Goal: Task Accomplishment & Management: Manage account settings

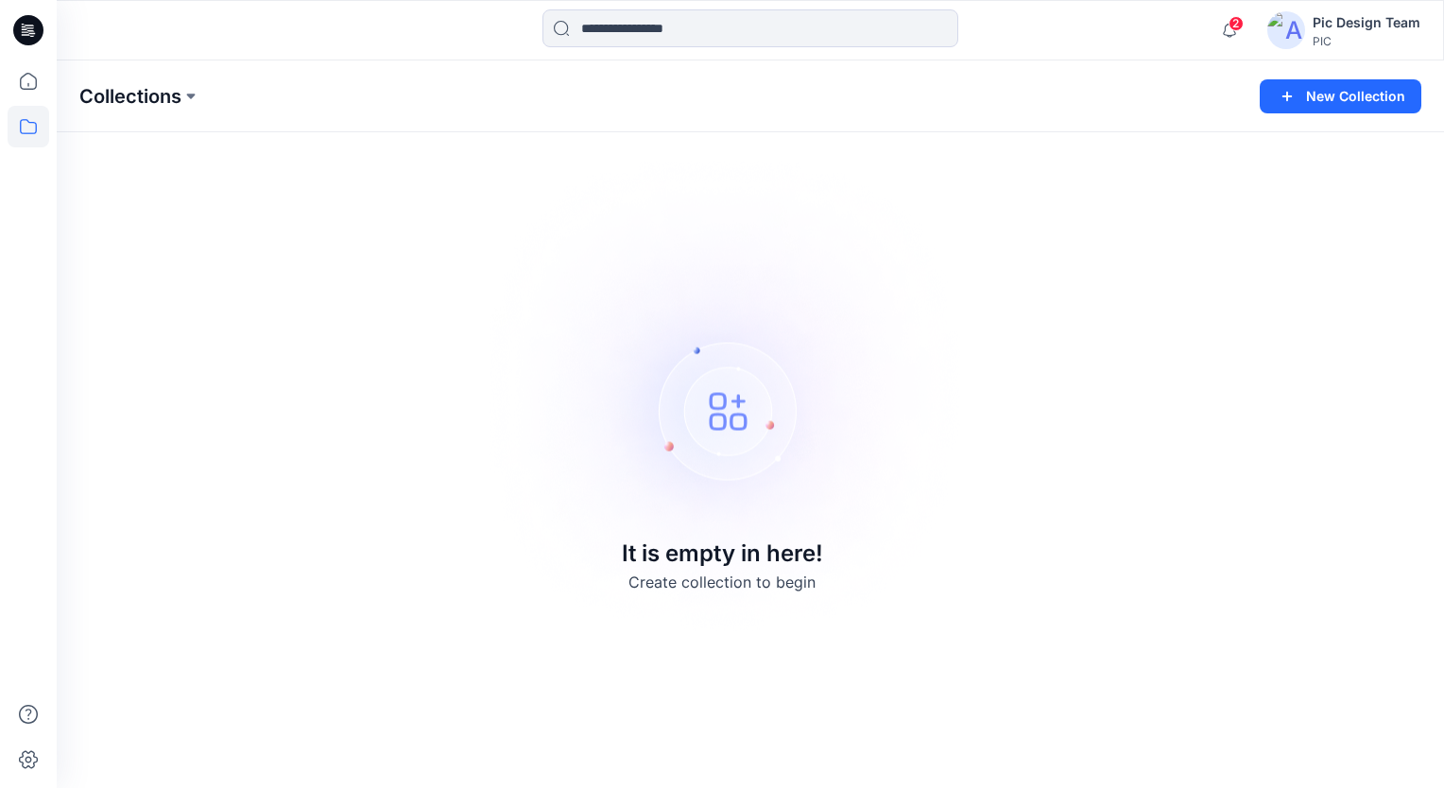
click at [83, 90] on p "Collections" at bounding box center [130, 96] width 102 height 26
click at [170, 101] on p "Collections" at bounding box center [130, 96] width 102 height 26
click at [169, 96] on p "Collections" at bounding box center [130, 96] width 102 height 26
click at [1302, 26] on img at bounding box center [1286, 30] width 38 height 38
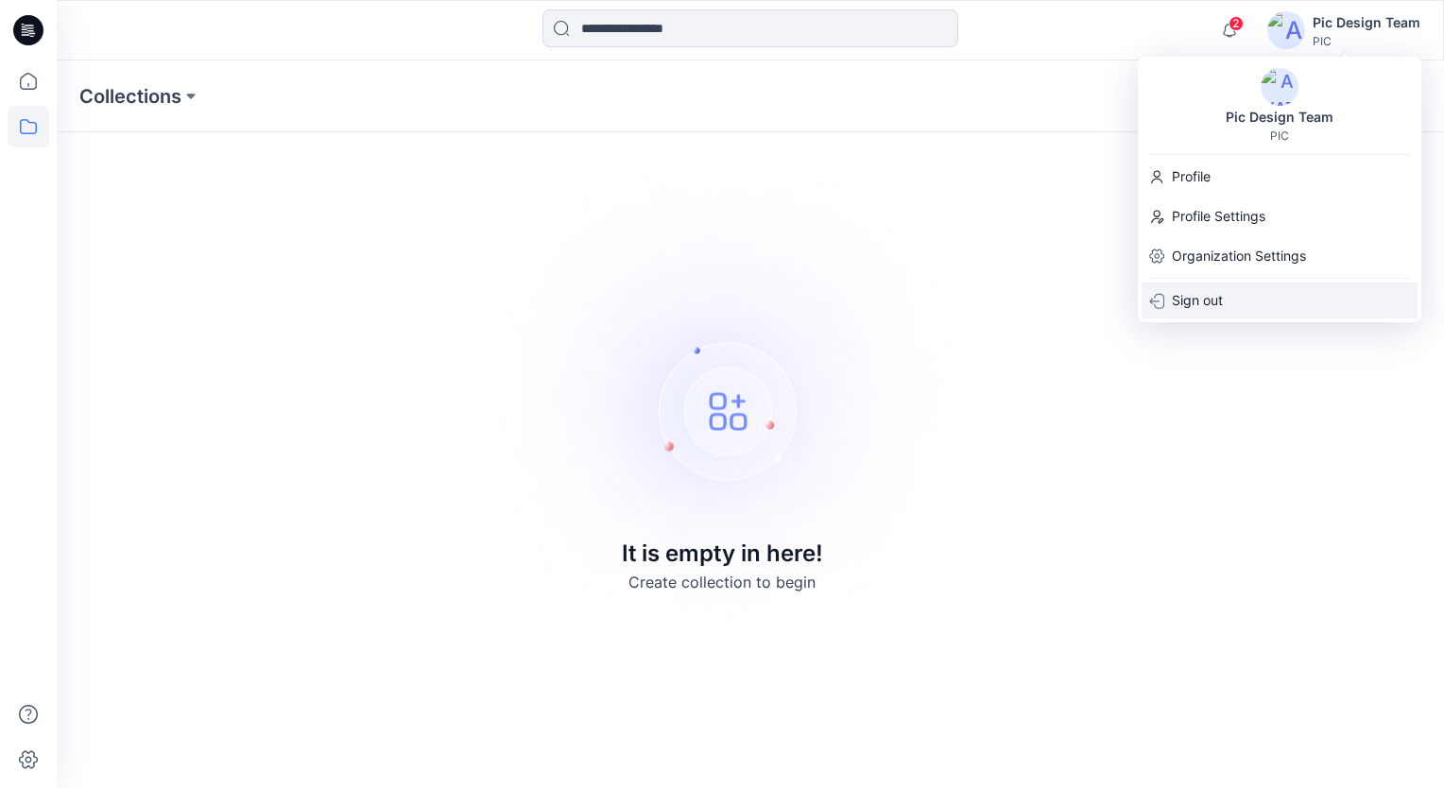
click at [1227, 306] on div "Sign out" at bounding box center [1280, 301] width 276 height 36
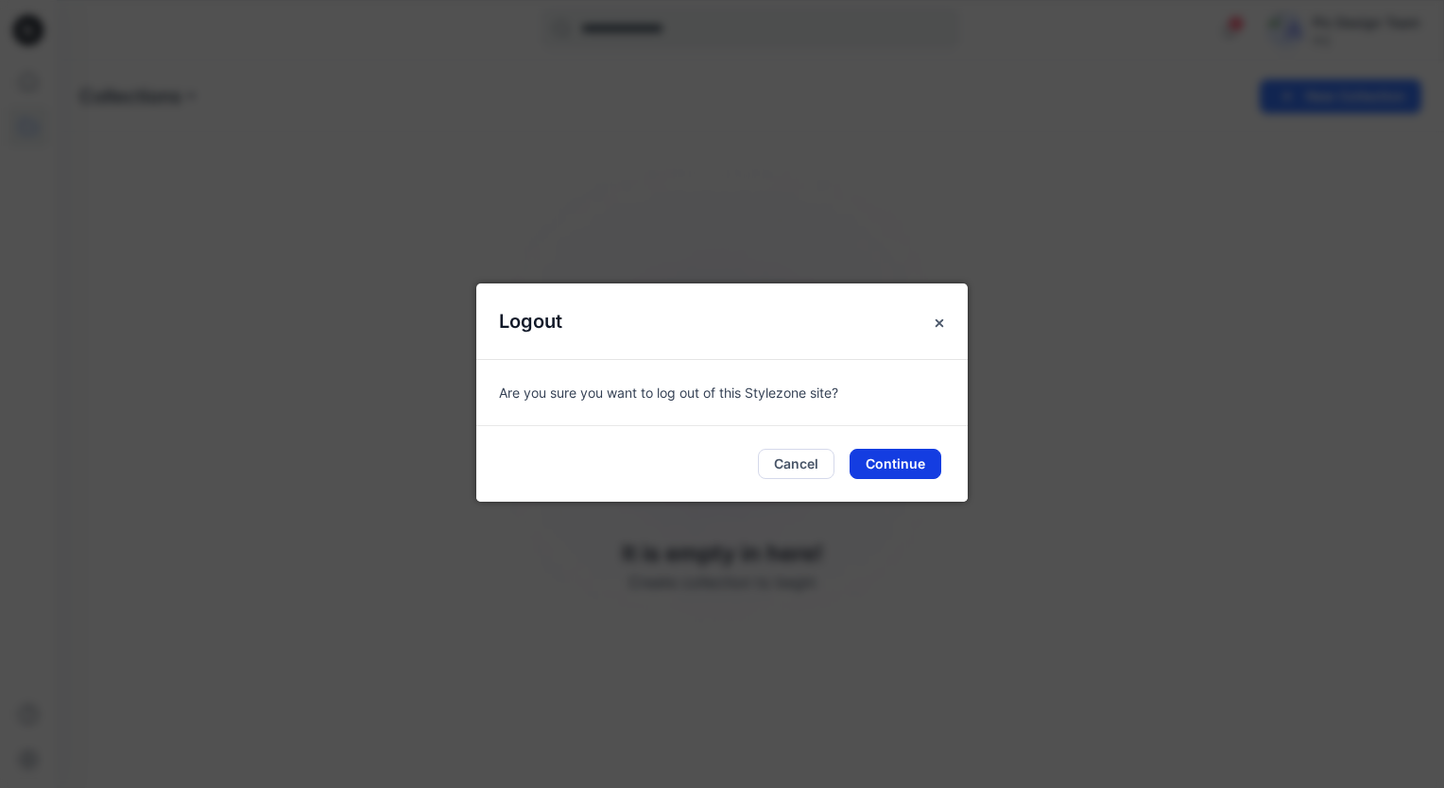
click at [875, 459] on button "Continue" at bounding box center [896, 464] width 92 height 30
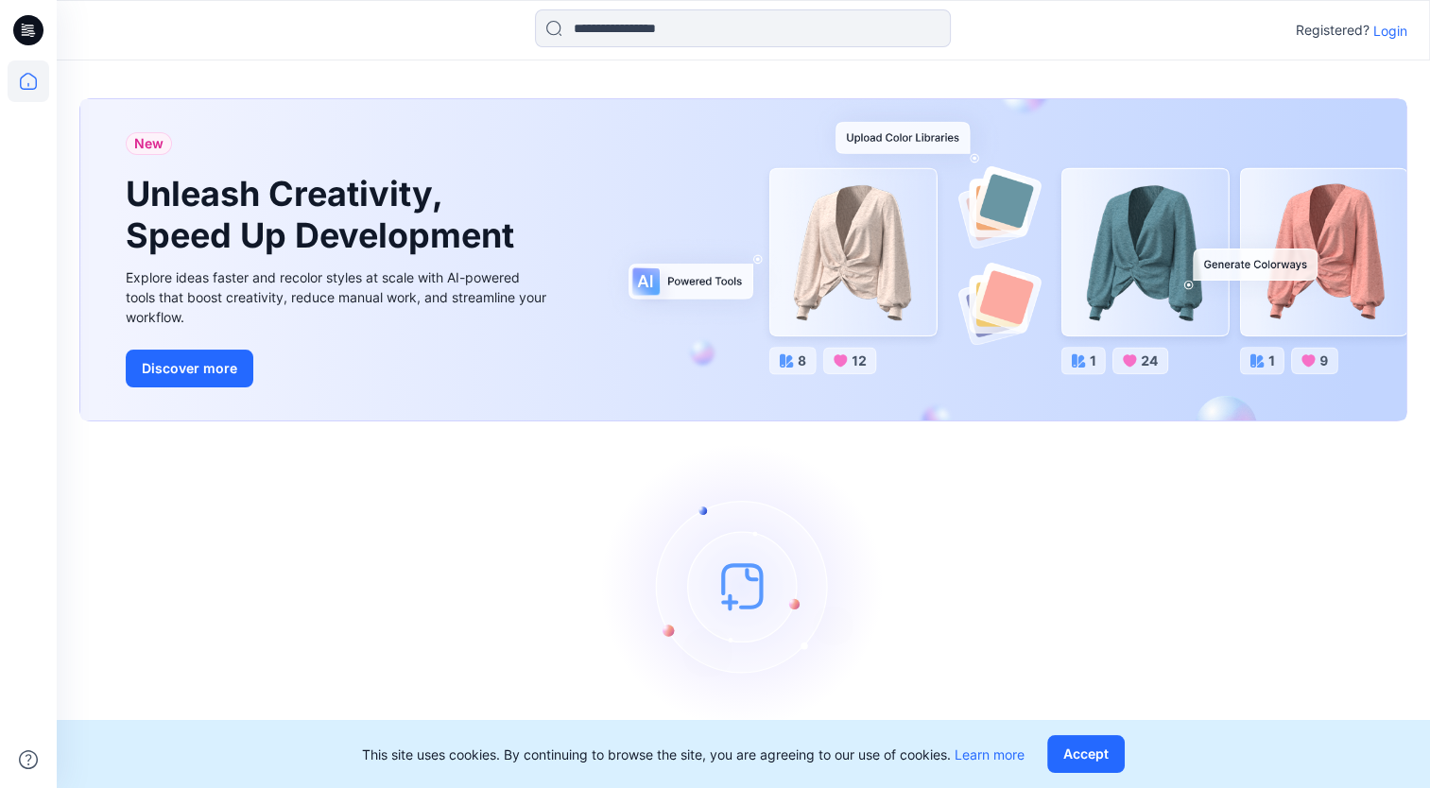
click at [1394, 36] on p "Login" at bounding box center [1390, 31] width 34 height 20
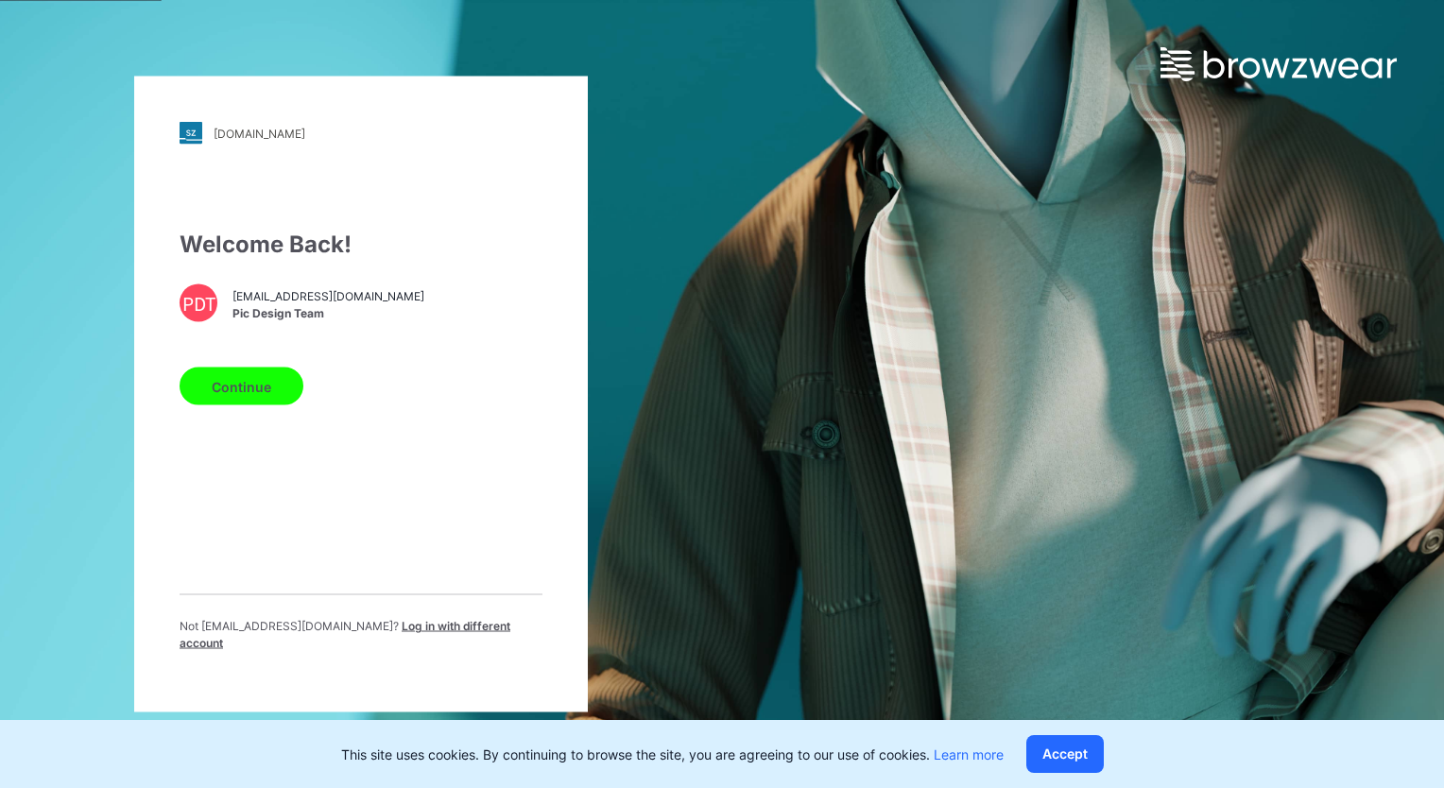
click at [288, 388] on button "Continue" at bounding box center [242, 387] width 124 height 38
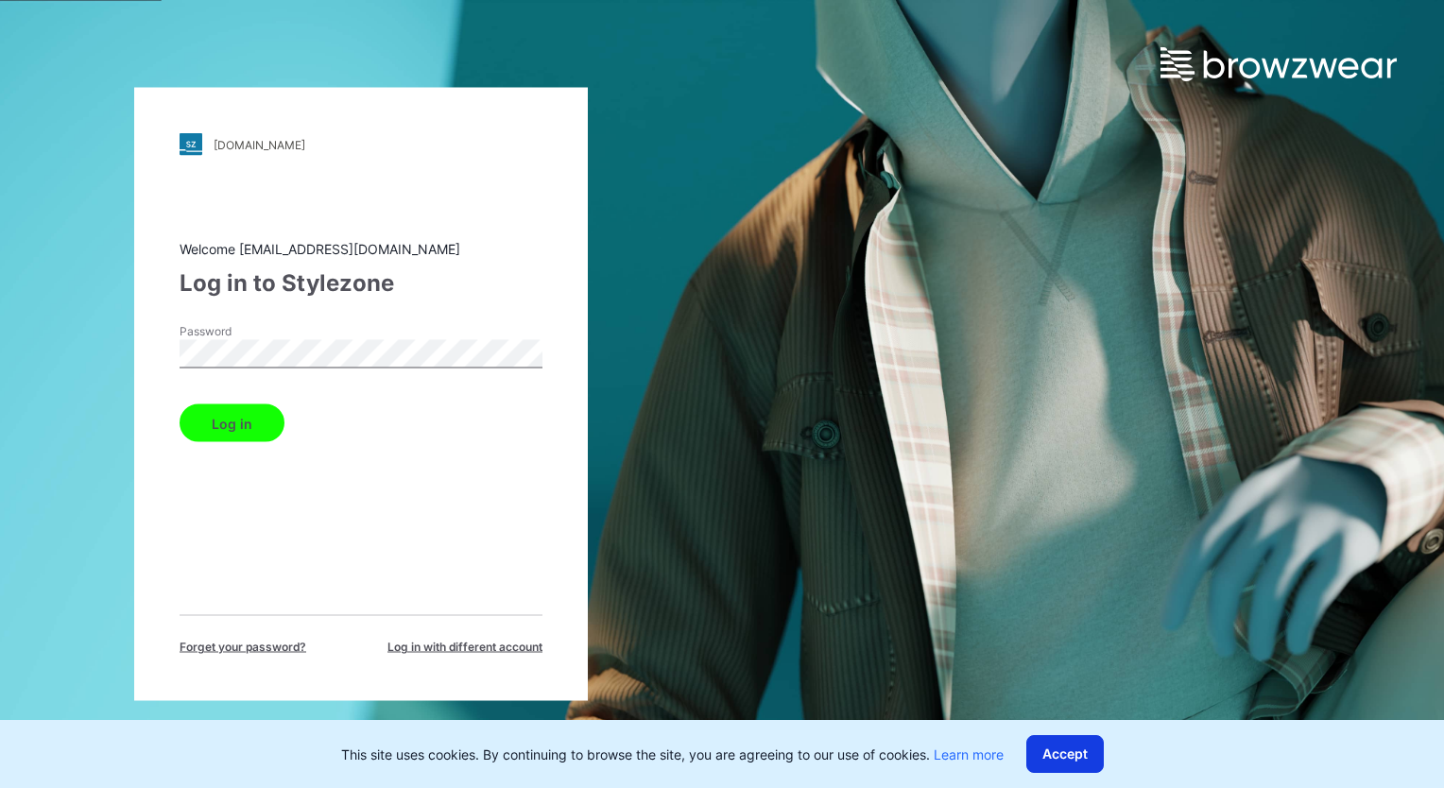
click at [1050, 750] on button "Accept" at bounding box center [1064, 754] width 77 height 38
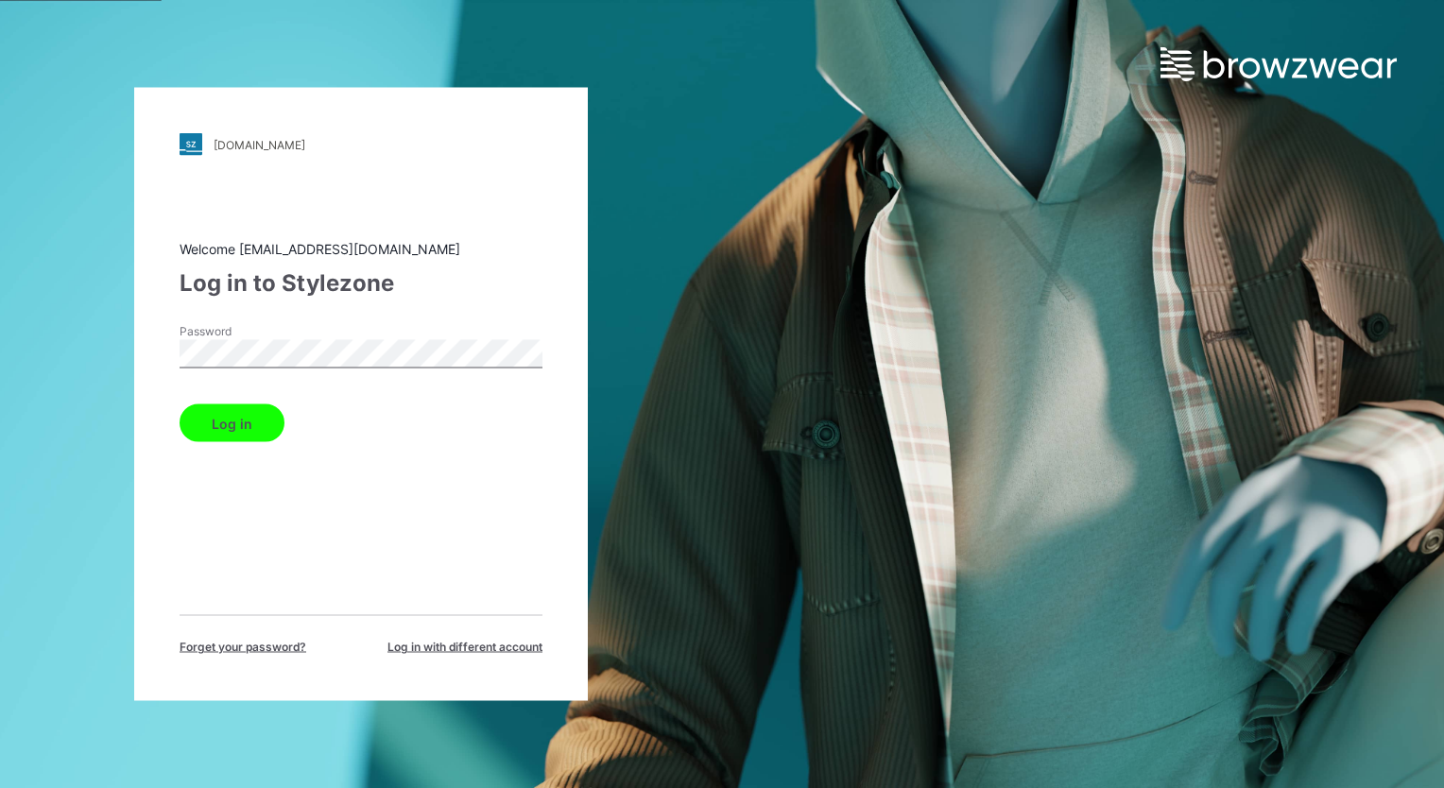
click at [225, 405] on button "Log in" at bounding box center [232, 423] width 105 height 38
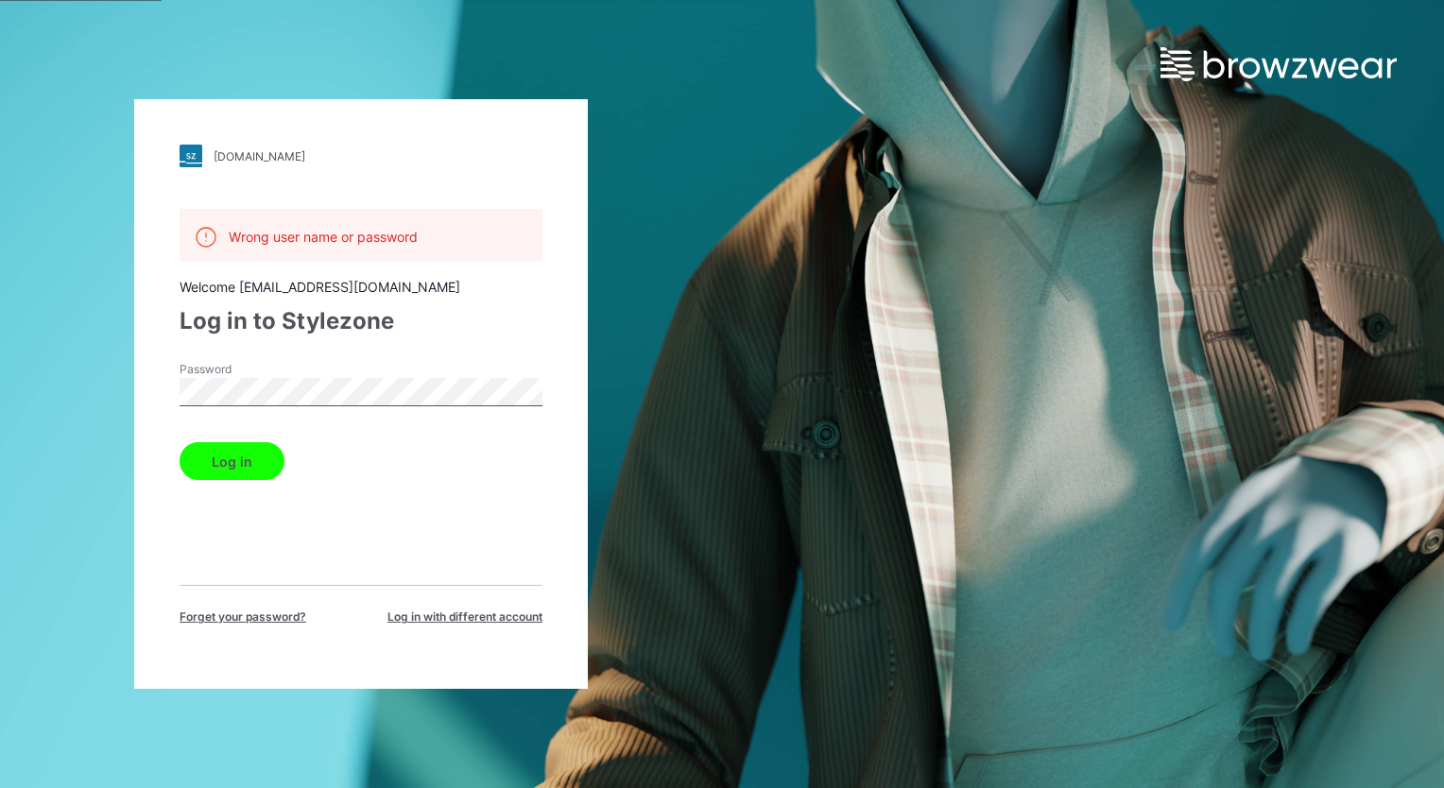
click at [234, 455] on button "Log in" at bounding box center [232, 461] width 105 height 38
click at [244, 459] on button "Log in" at bounding box center [232, 461] width 105 height 38
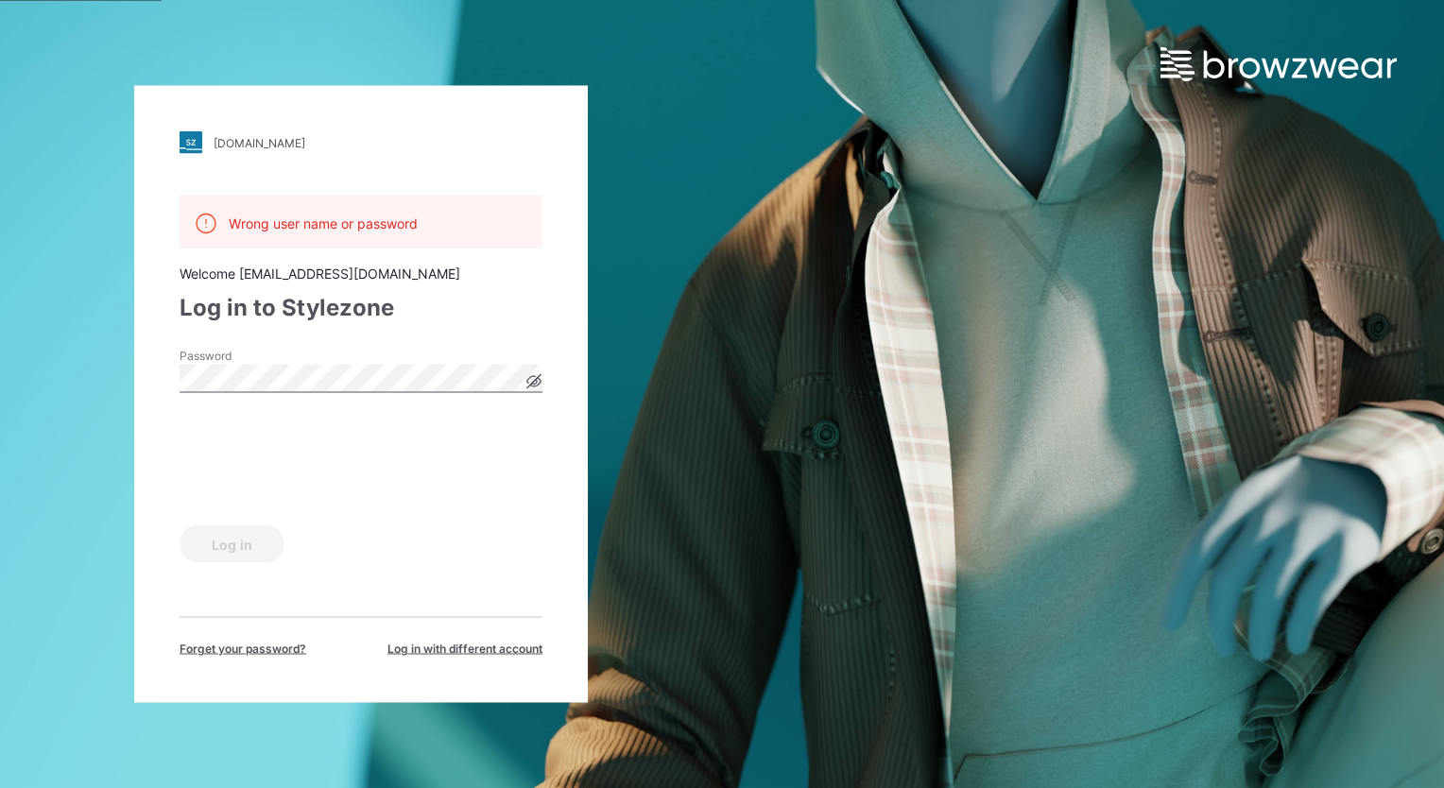
click at [1325, 184] on div "pic.stylezone.com Loading... Wrong user name or password Welcome design@paralle…" at bounding box center [722, 394] width 1444 height 788
click at [457, 654] on span "Log in with different account" at bounding box center [464, 649] width 155 height 17
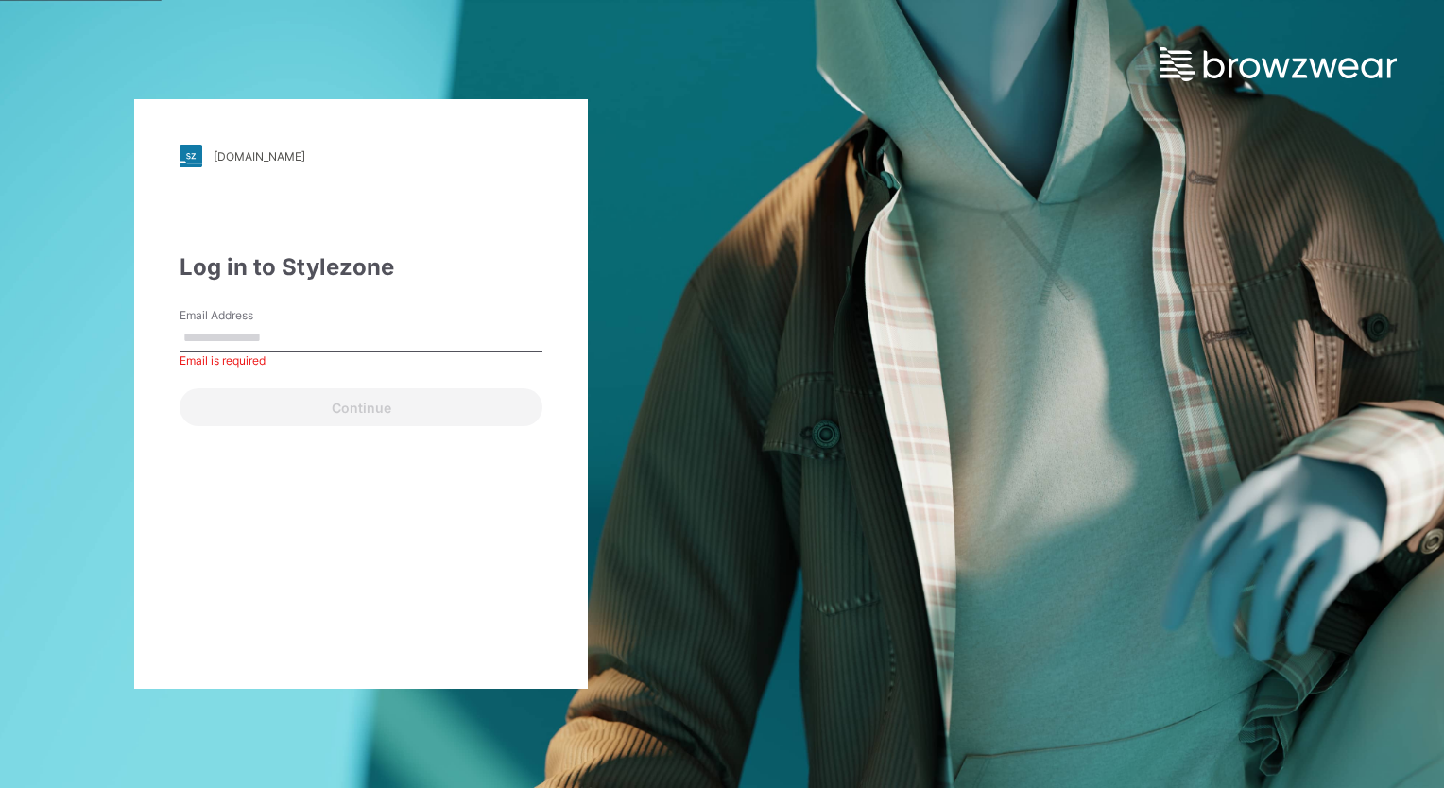
click at [862, 423] on div "pic.stylezone.com Loading... Log in to Stylezone Email Address Email is require…" at bounding box center [722, 394] width 1444 height 788
click at [1331, 68] on img at bounding box center [1279, 64] width 236 height 34
